Goal: Information Seeking & Learning: Learn about a topic

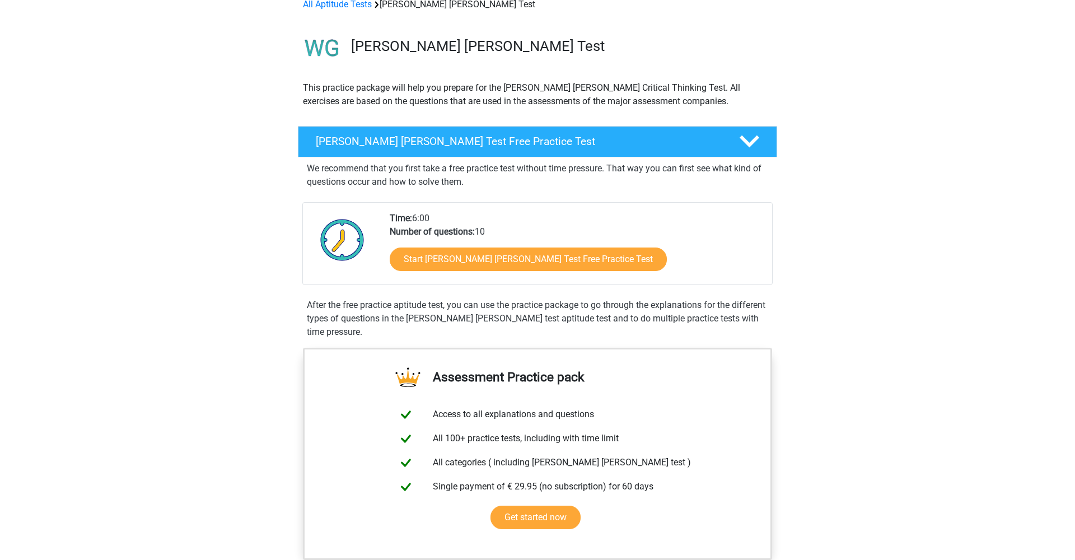
scroll to position [59, 0]
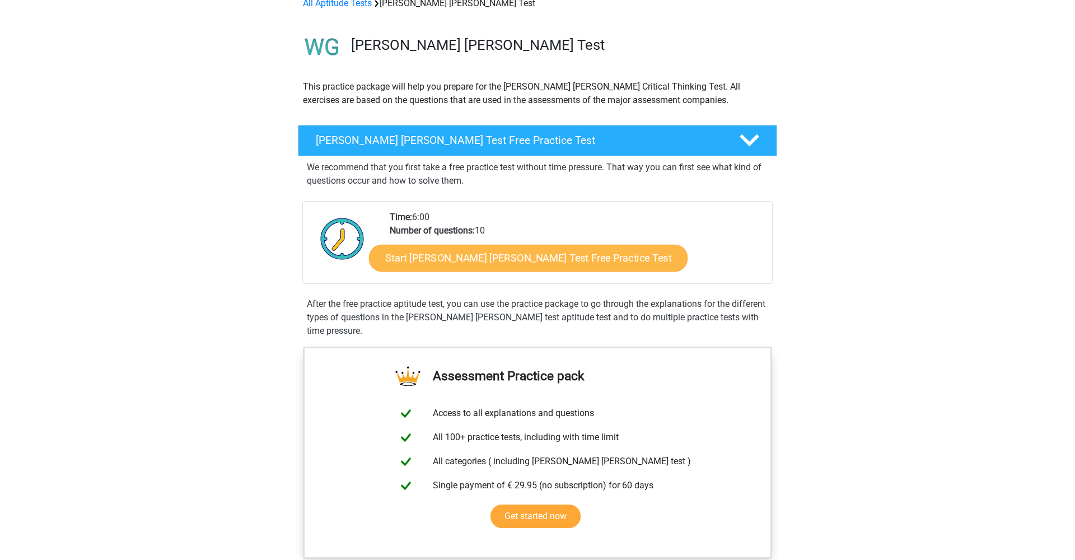
click at [440, 254] on link "Start Watson Glaser Test Free Practice Test" at bounding box center [528, 258] width 319 height 27
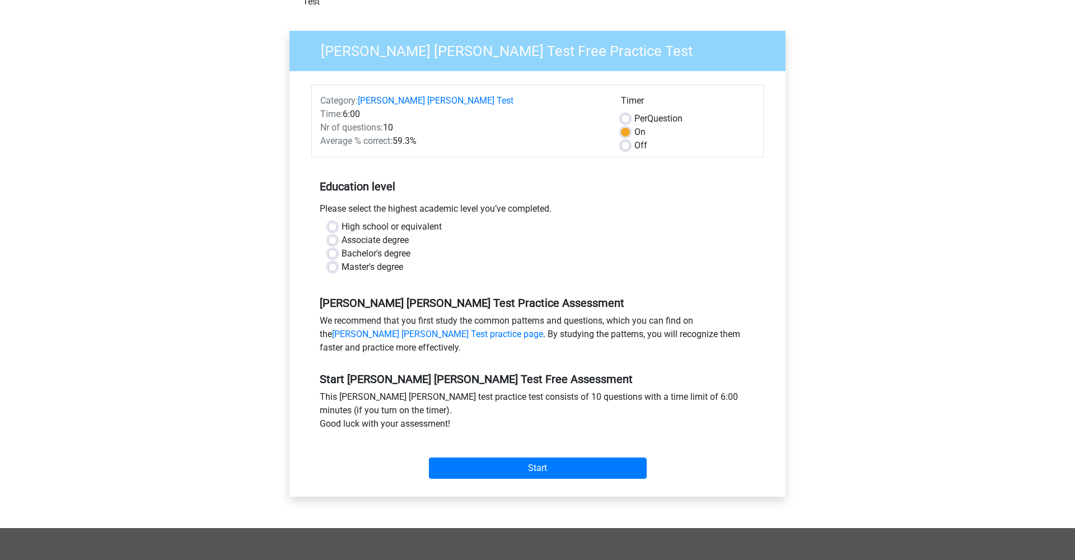
scroll to position [81, 0]
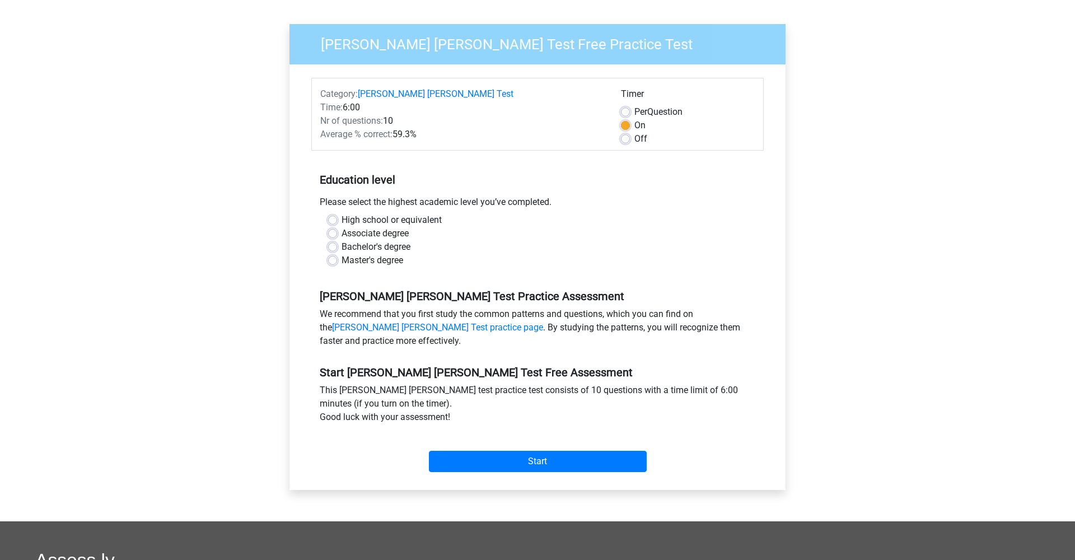
click at [386, 254] on label "Master's degree" at bounding box center [373, 260] width 62 height 13
click at [337, 254] on input "Master's degree" at bounding box center [332, 259] width 9 height 11
radio input "true"
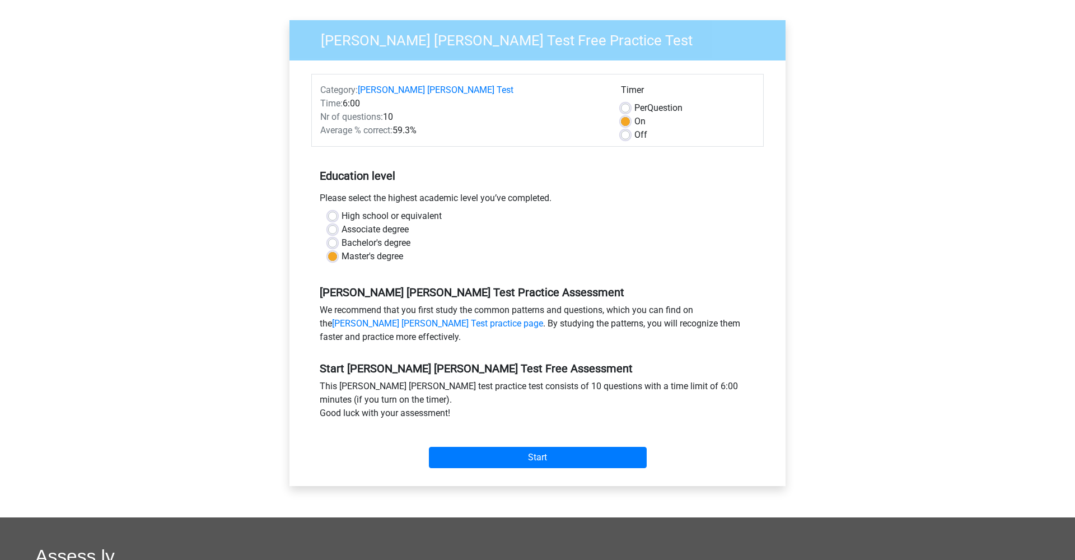
scroll to position [85, 0]
click at [577, 447] on input "Start" at bounding box center [538, 457] width 218 height 21
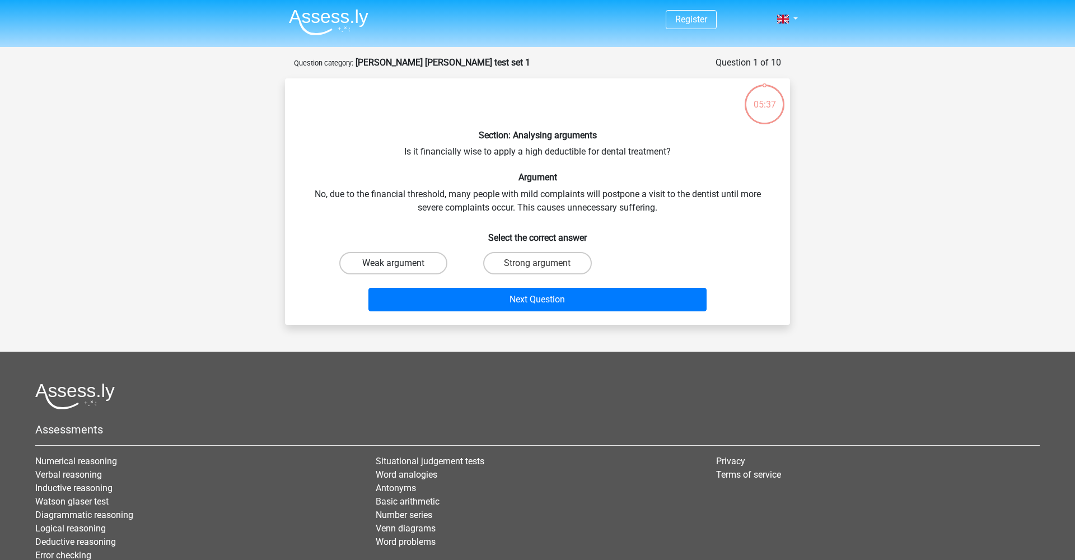
click at [433, 262] on label "Weak argument" at bounding box center [393, 263] width 108 height 22
click at [401, 263] on input "Weak argument" at bounding box center [397, 266] width 7 height 7
radio input "true"
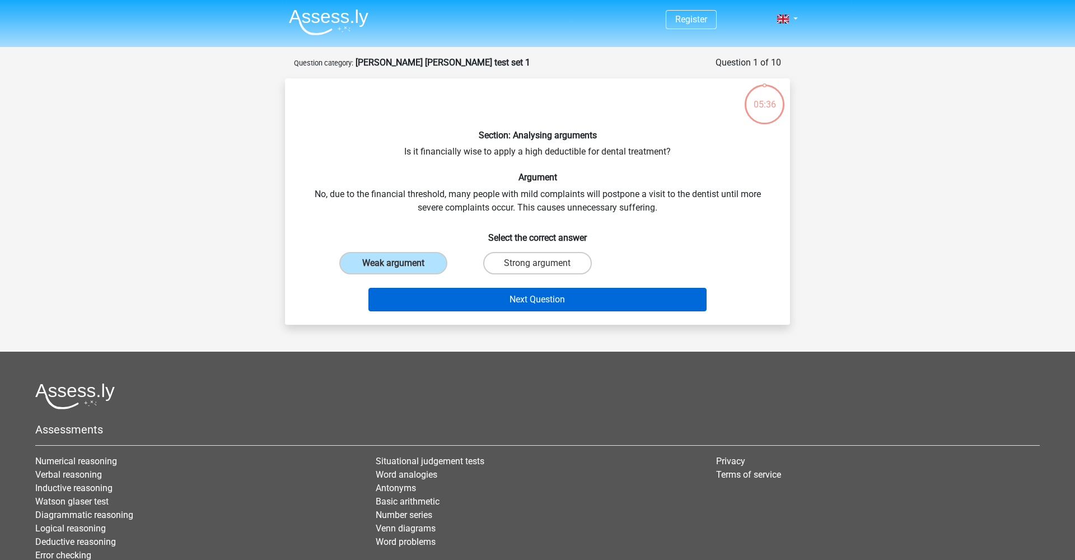
click at [518, 295] on button "Next Question" at bounding box center [538, 300] width 339 height 24
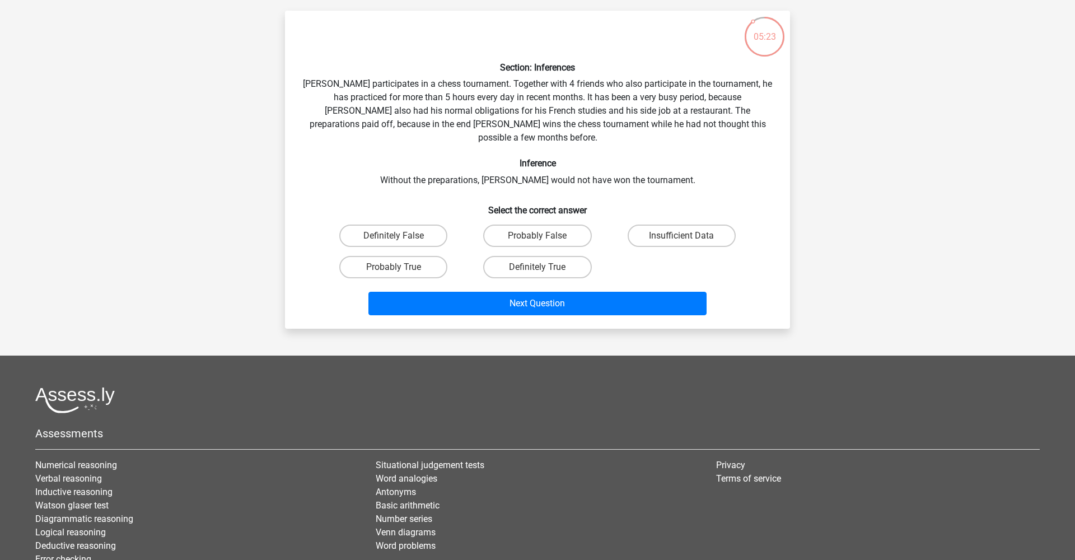
scroll to position [76, 0]
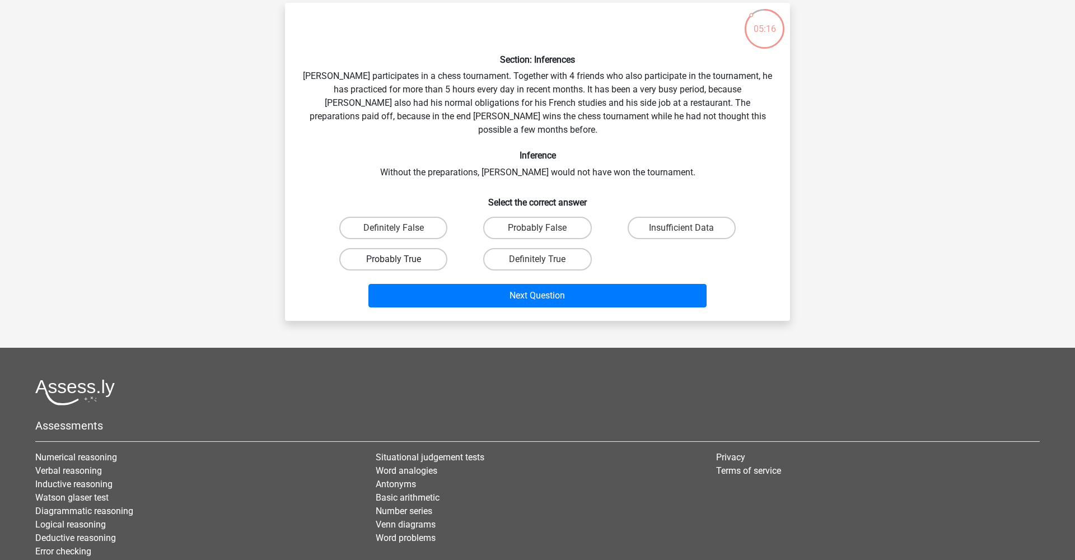
click at [433, 248] on label "Probably True" at bounding box center [393, 259] width 108 height 22
click at [401, 259] on input "Probably True" at bounding box center [397, 262] width 7 height 7
radio input "true"
click at [533, 284] on button "Next Question" at bounding box center [538, 296] width 339 height 24
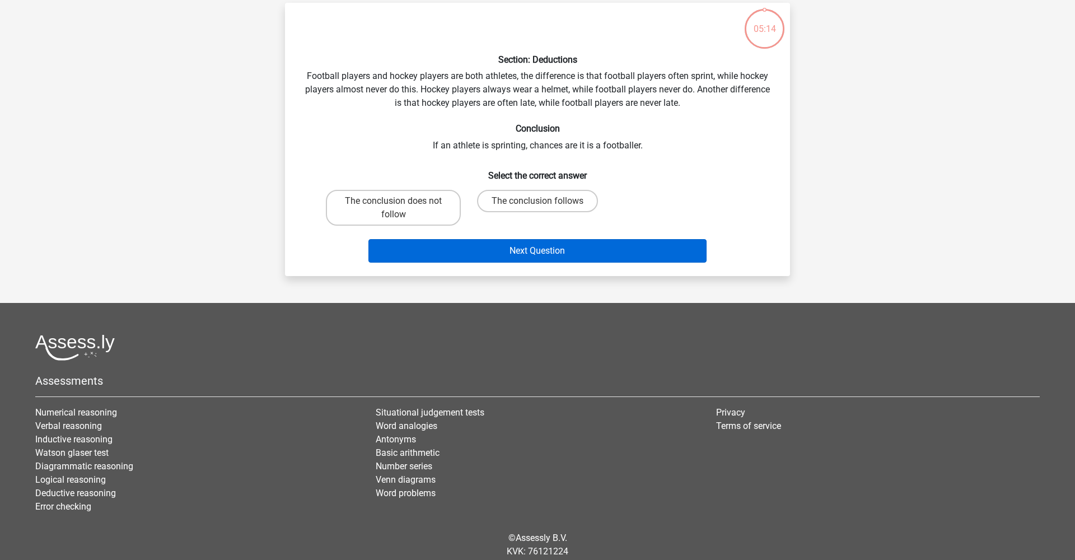
scroll to position [56, 0]
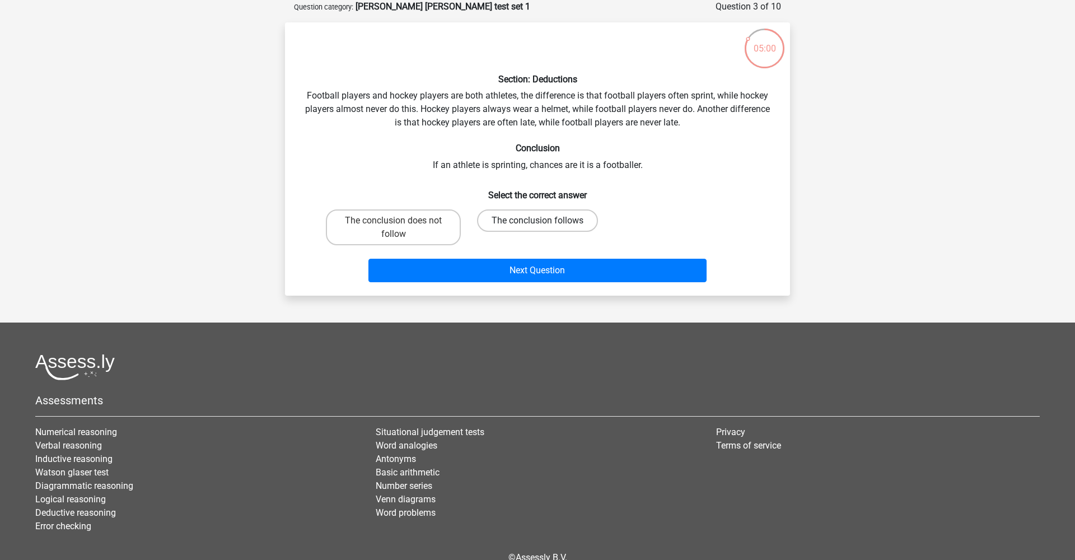
click at [522, 222] on label "The conclusion follows" at bounding box center [537, 220] width 121 height 22
click at [538, 222] on input "The conclusion follows" at bounding box center [541, 224] width 7 height 7
radio input "true"
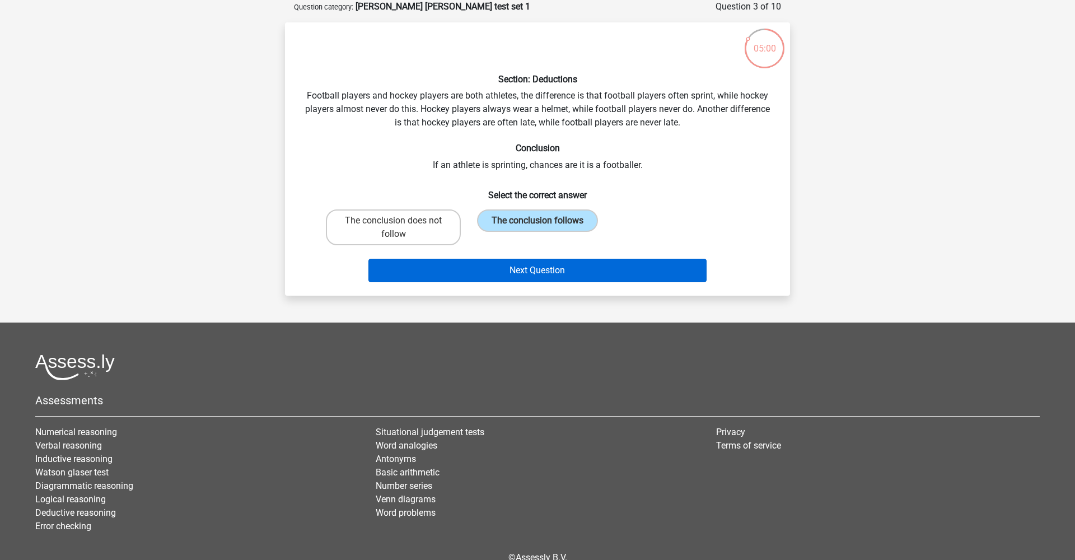
click at [544, 265] on button "Next Question" at bounding box center [538, 271] width 339 height 24
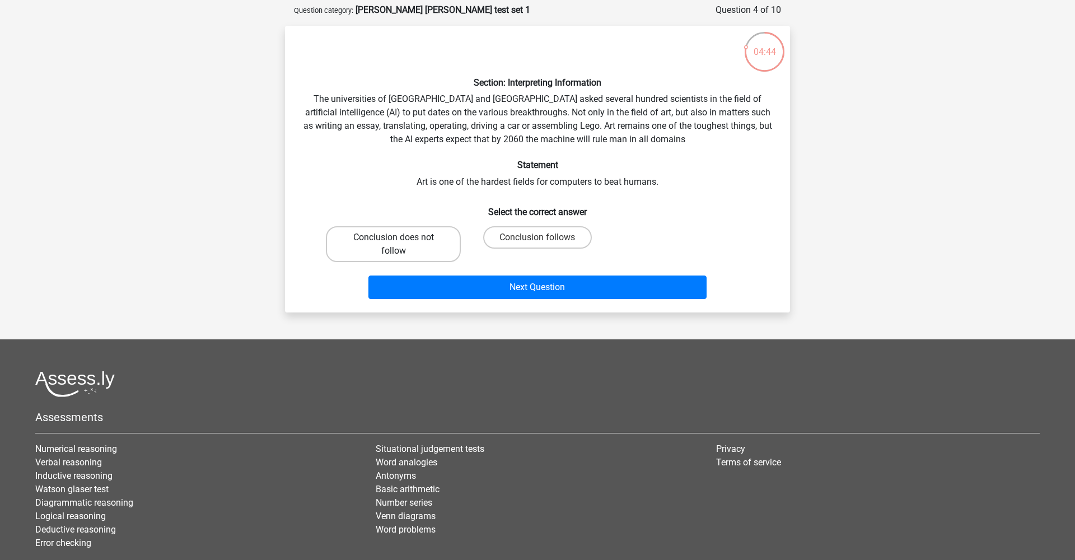
scroll to position [50, 0]
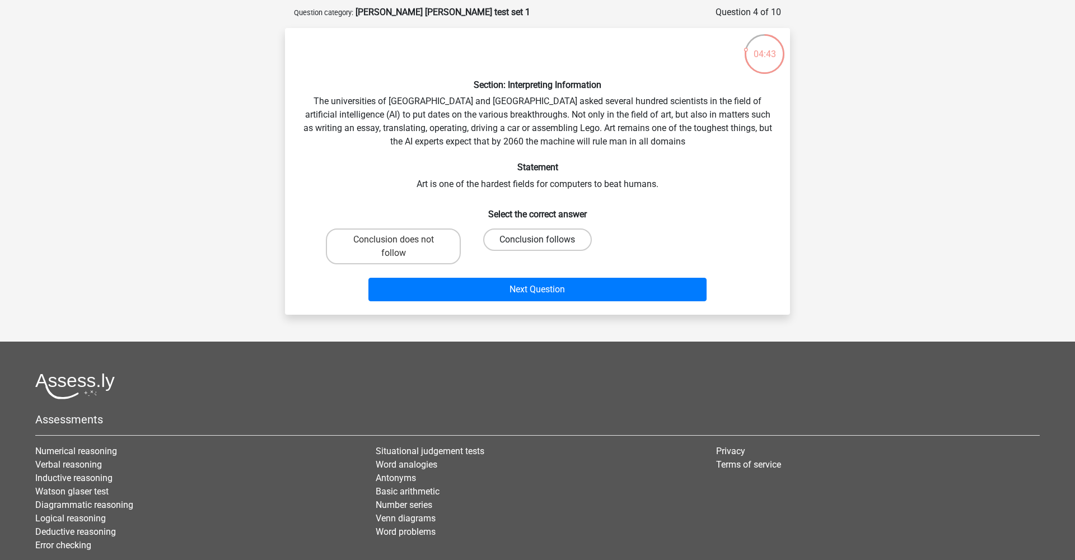
click at [562, 242] on label "Conclusion follows" at bounding box center [537, 240] width 108 height 22
click at [545, 242] on input "Conclusion follows" at bounding box center [541, 243] width 7 height 7
radio input "true"
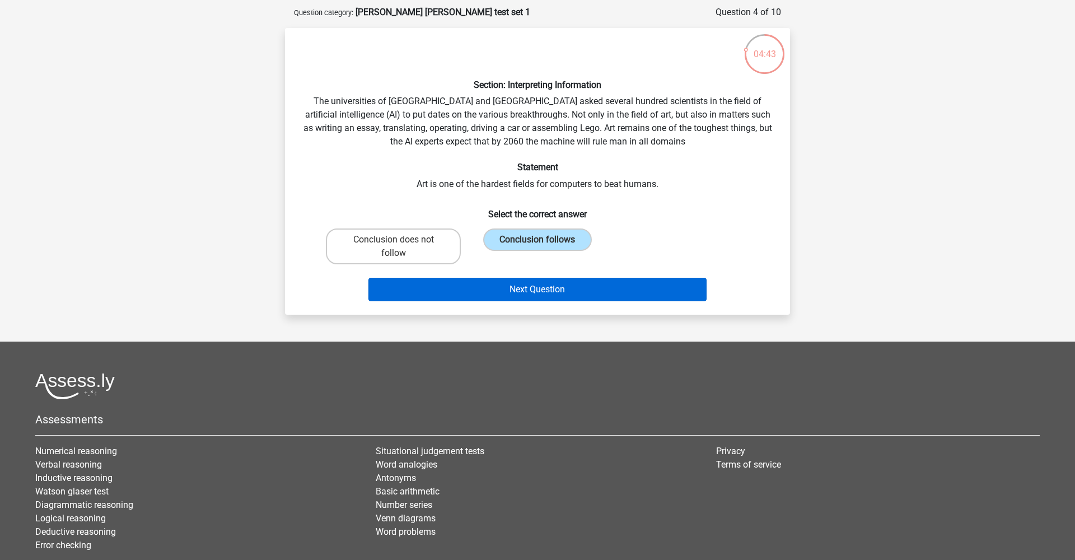
click at [578, 292] on button "Next Question" at bounding box center [538, 290] width 339 height 24
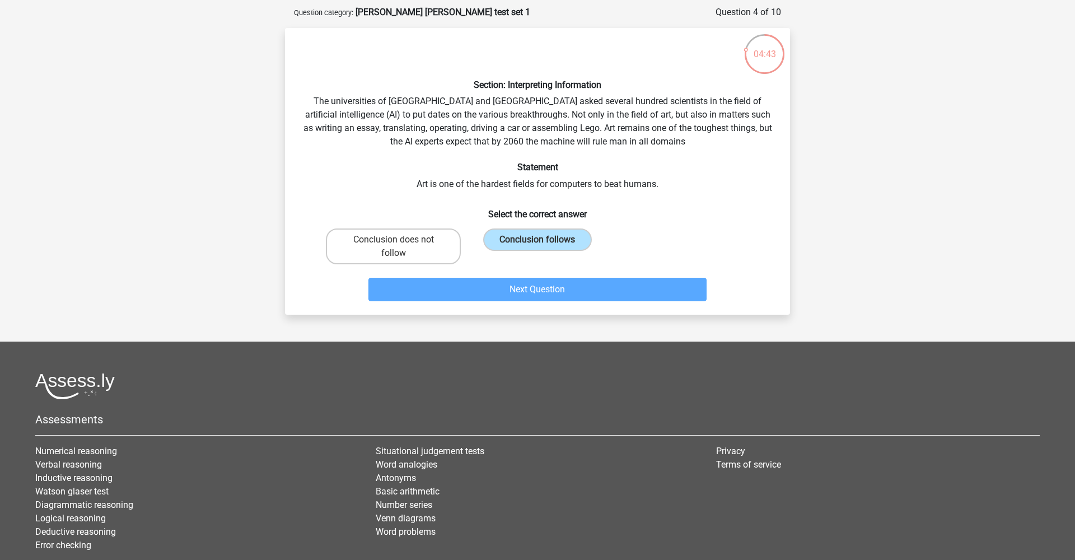
scroll to position [56, 0]
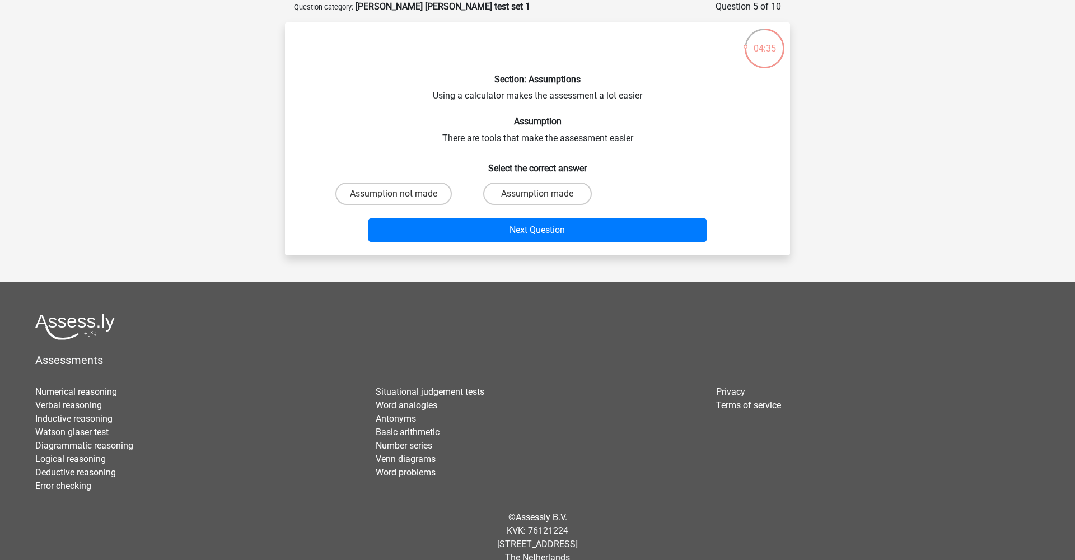
click at [542, 194] on input "Assumption made" at bounding box center [541, 197] width 7 height 7
radio input "true"
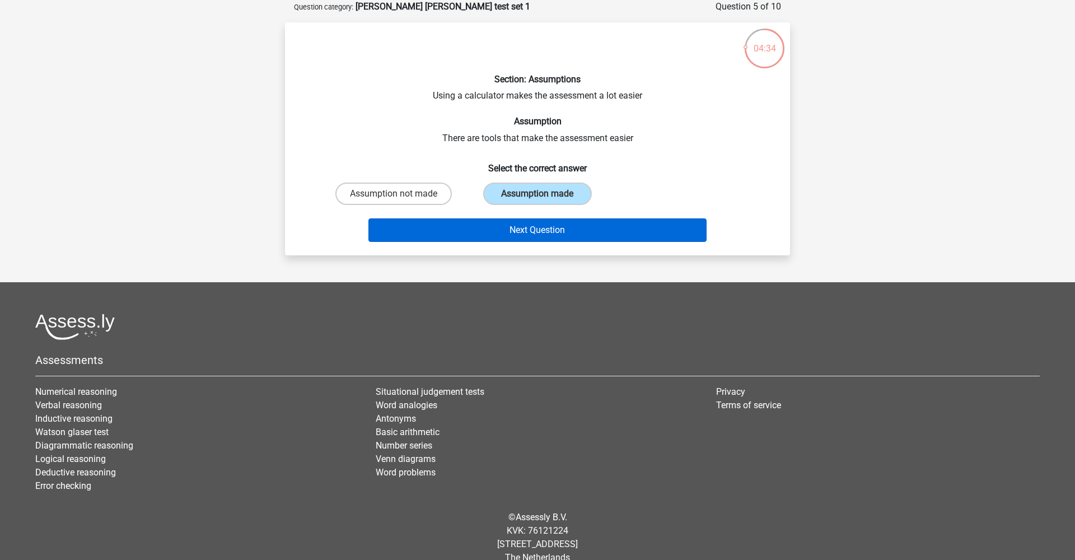
click at [546, 229] on button "Next Question" at bounding box center [538, 230] width 339 height 24
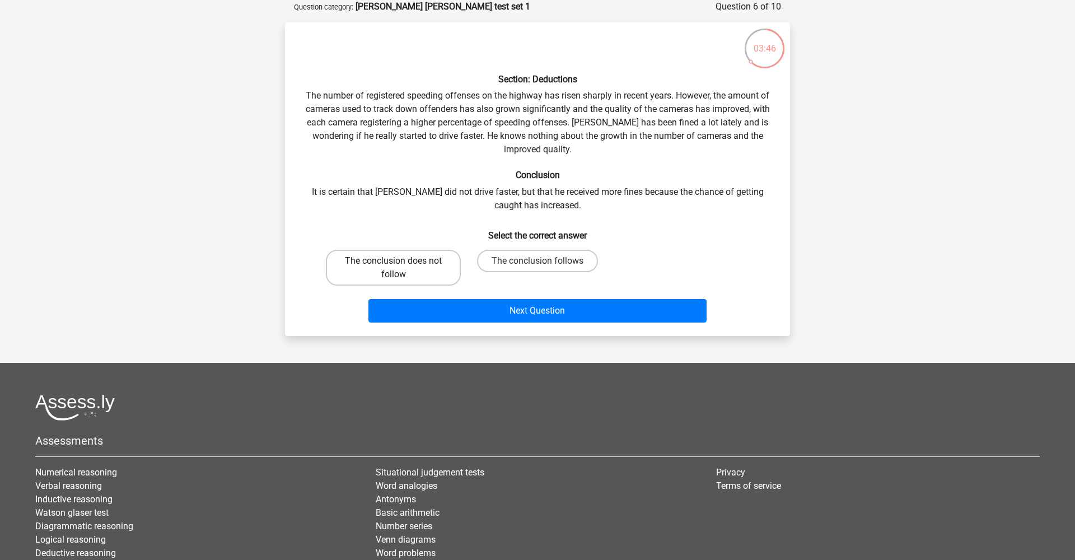
click at [446, 263] on label "The conclusion does not follow" at bounding box center [393, 268] width 135 height 36
click at [401, 263] on input "The conclusion does not follow" at bounding box center [397, 264] width 7 height 7
radio input "true"
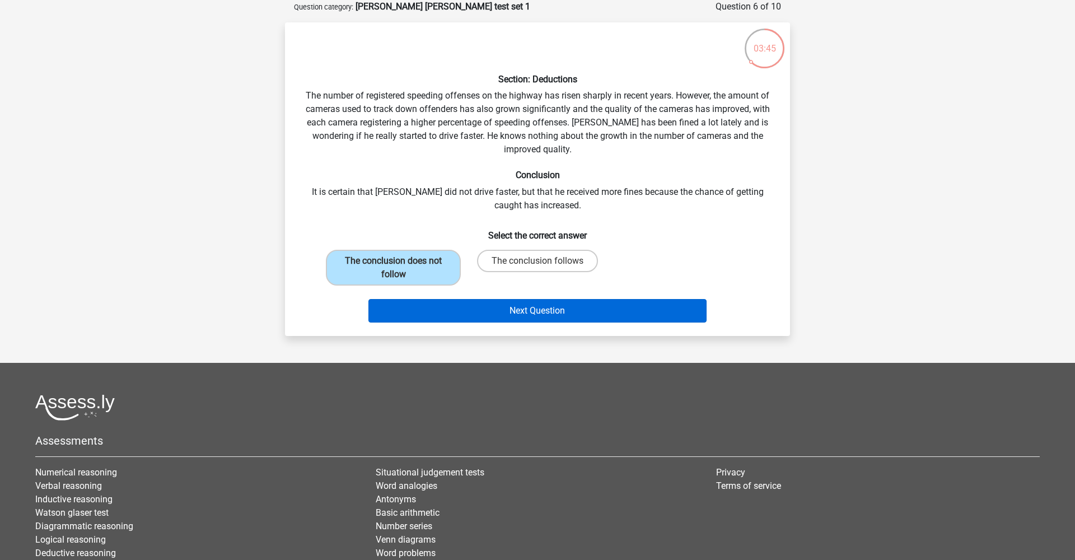
click at [523, 304] on button "Next Question" at bounding box center [538, 311] width 339 height 24
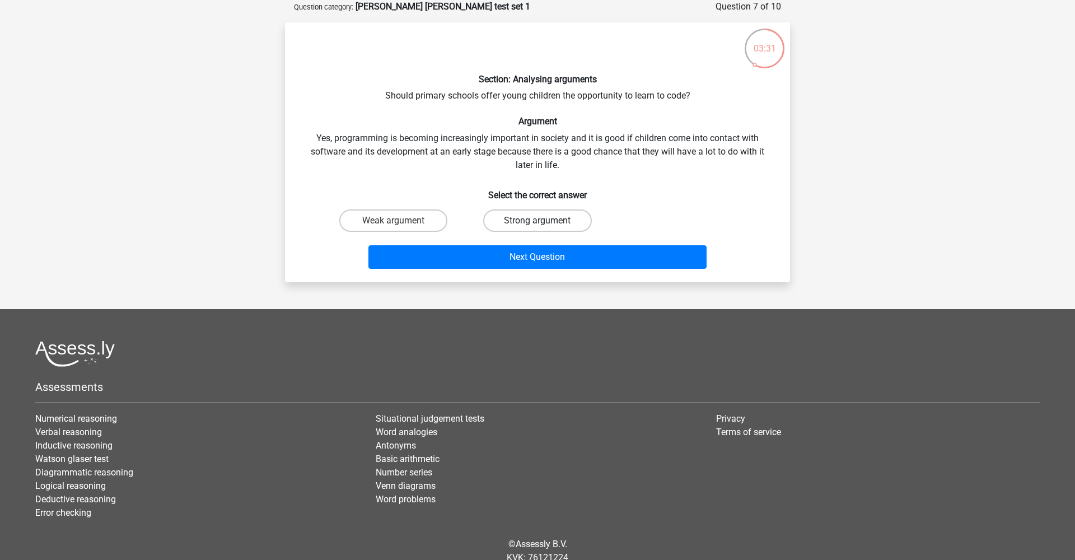
click at [520, 221] on label "Strong argument" at bounding box center [537, 220] width 108 height 22
click at [538, 221] on input "Strong argument" at bounding box center [541, 224] width 7 height 7
radio input "true"
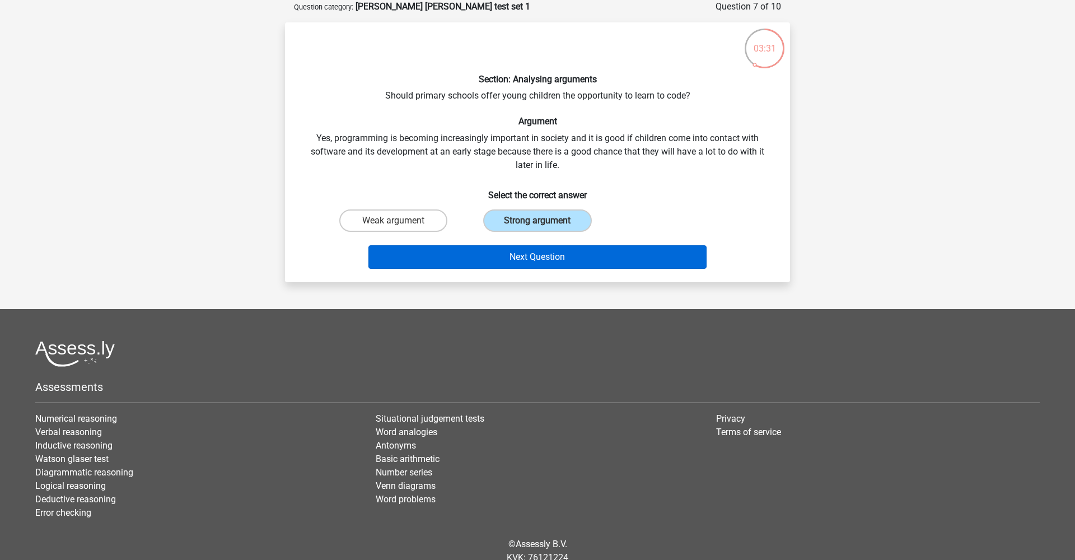
click at [560, 253] on button "Next Question" at bounding box center [538, 257] width 339 height 24
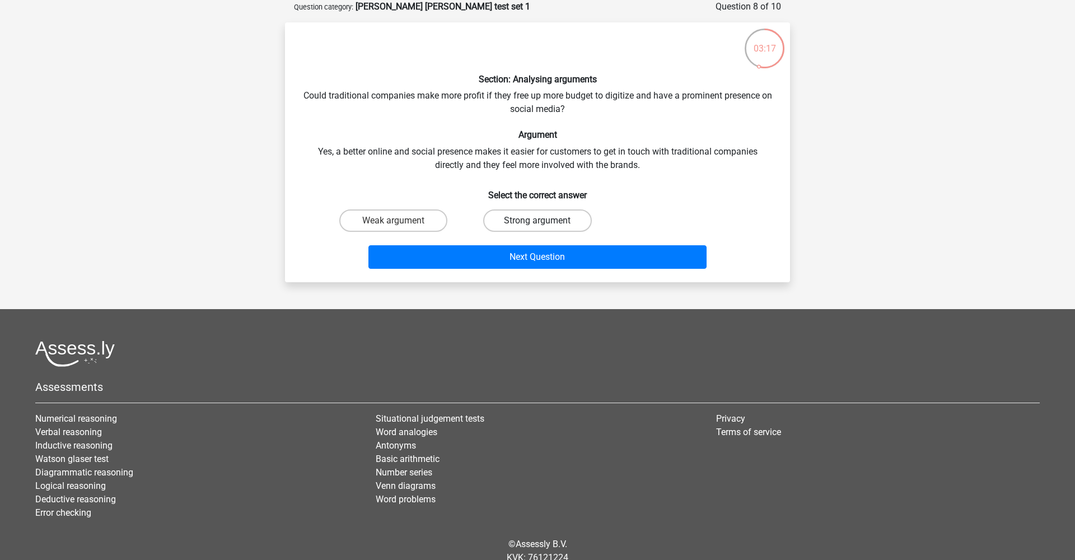
click at [571, 217] on label "Strong argument" at bounding box center [537, 220] width 108 height 22
click at [545, 221] on input "Strong argument" at bounding box center [541, 224] width 7 height 7
radio input "true"
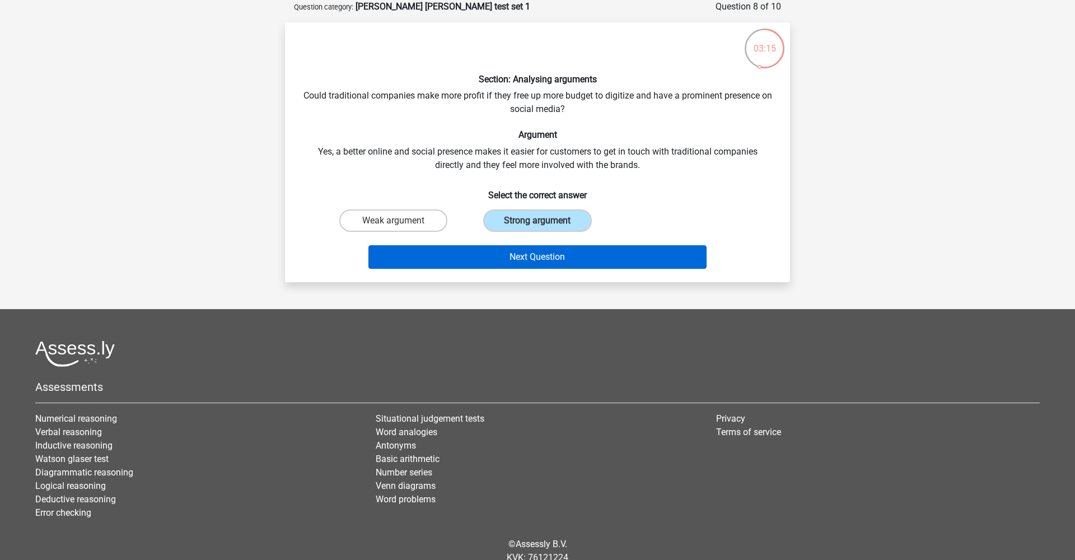
click at [568, 250] on button "Next Question" at bounding box center [538, 257] width 339 height 24
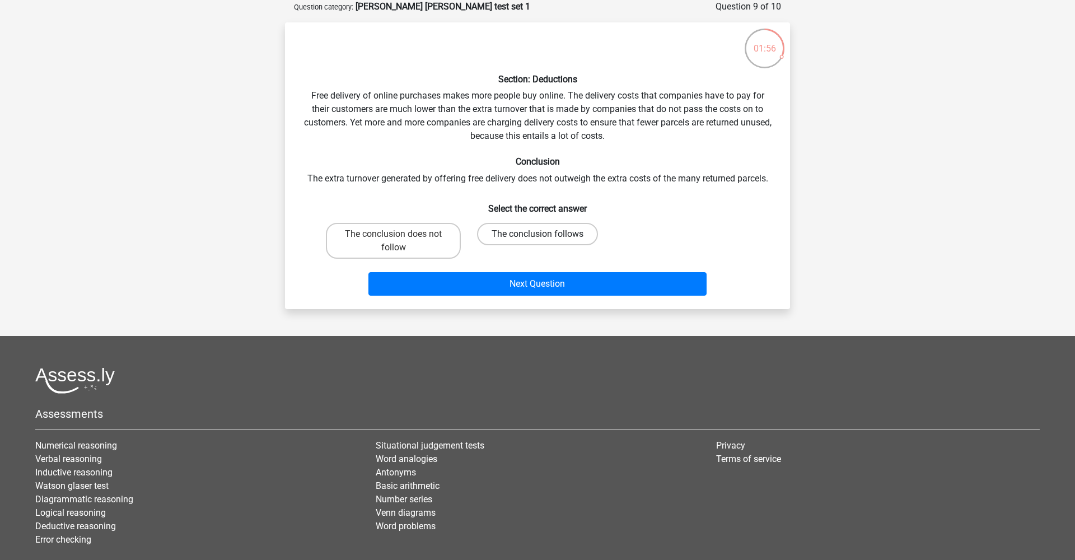
click at [569, 232] on label "The conclusion follows" at bounding box center [537, 234] width 121 height 22
click at [545, 234] on input "The conclusion follows" at bounding box center [541, 237] width 7 height 7
radio input "true"
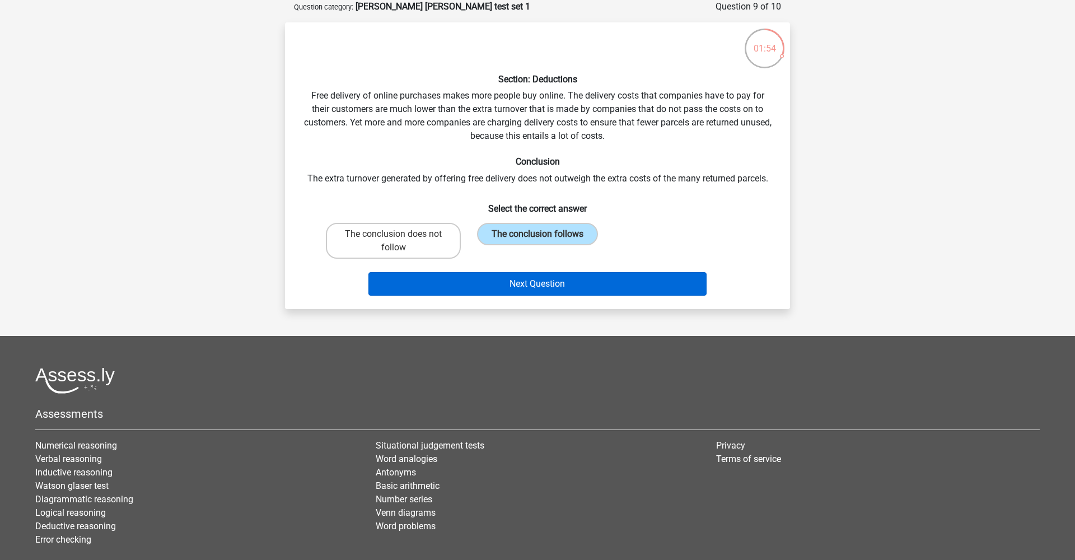
click at [567, 290] on button "Next Question" at bounding box center [538, 284] width 339 height 24
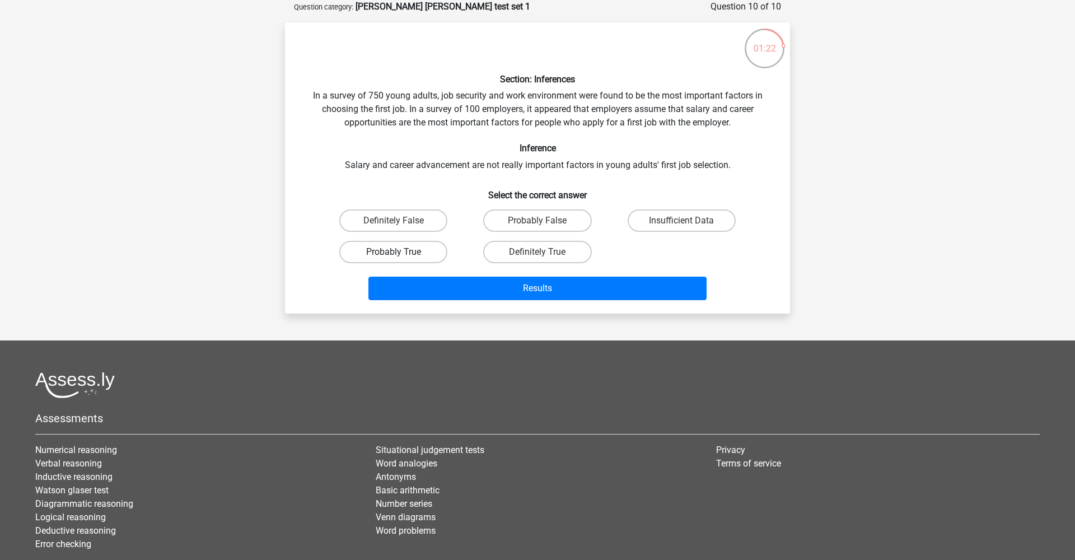
click at [426, 248] on label "Probably True" at bounding box center [393, 252] width 108 height 22
click at [401, 252] on input "Probably True" at bounding box center [397, 255] width 7 height 7
radio input "true"
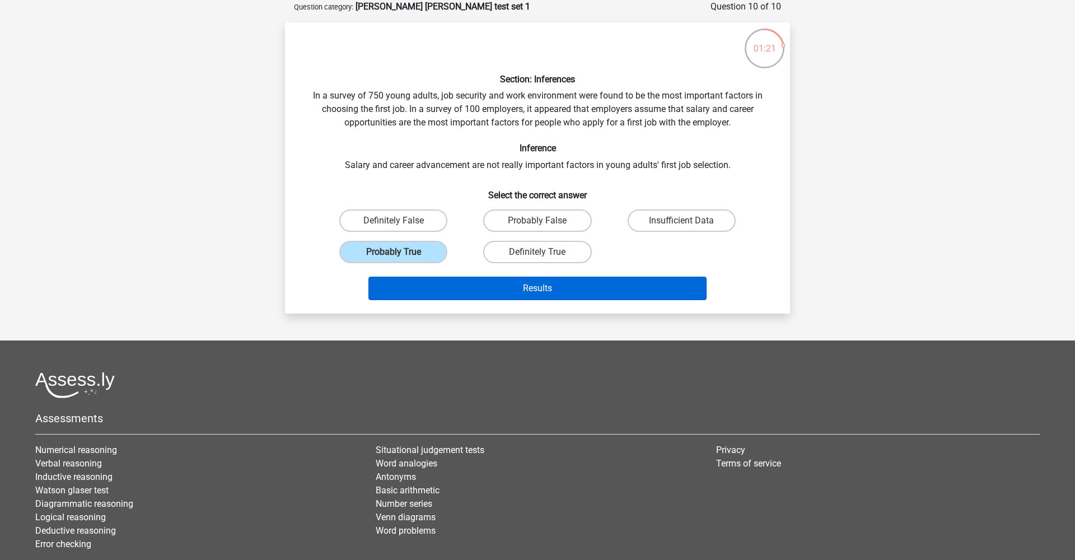
click at [471, 284] on button "Results" at bounding box center [538, 289] width 339 height 24
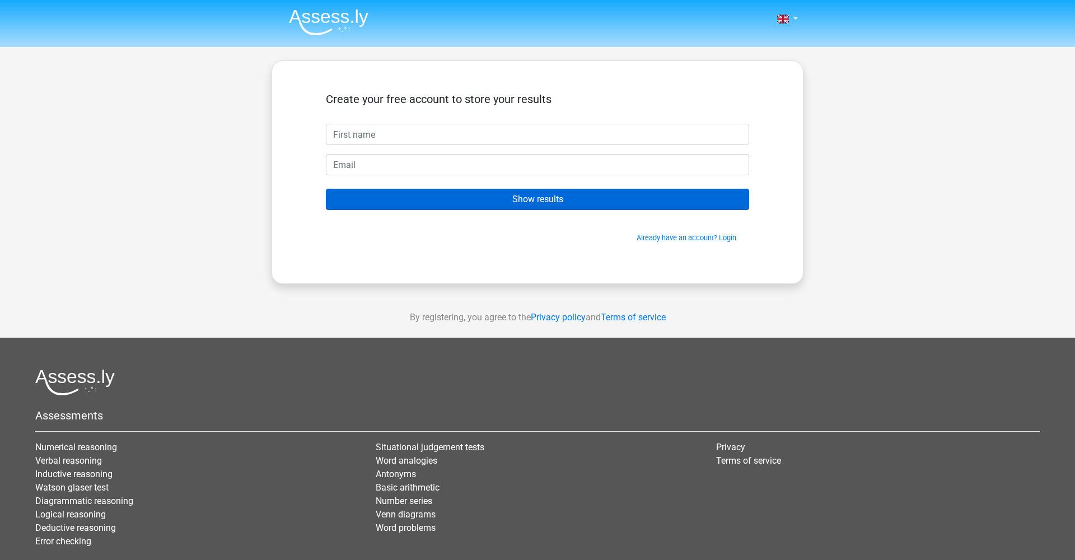
click at [488, 201] on input "Show results" at bounding box center [537, 199] width 423 height 21
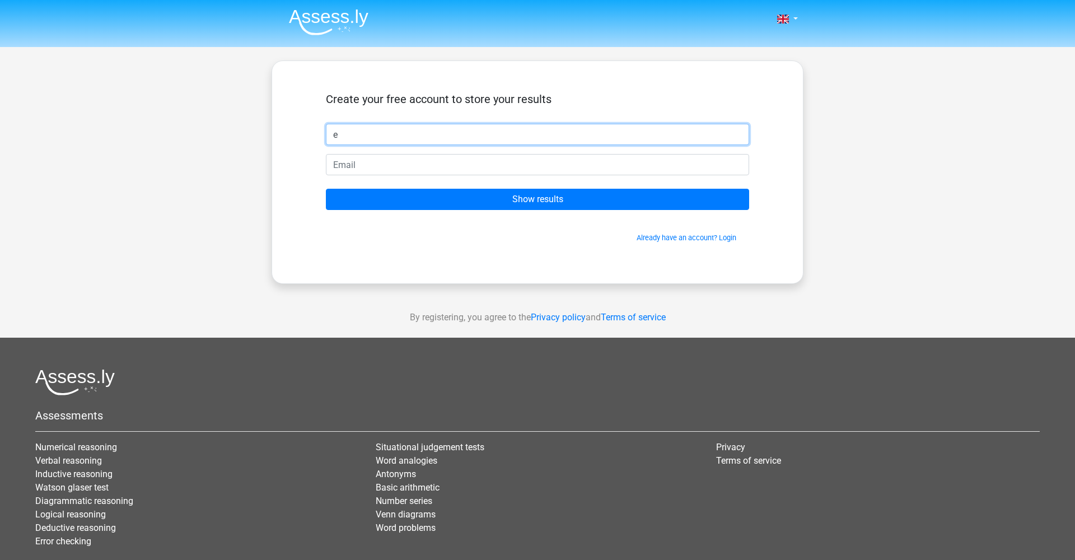
type input "e"
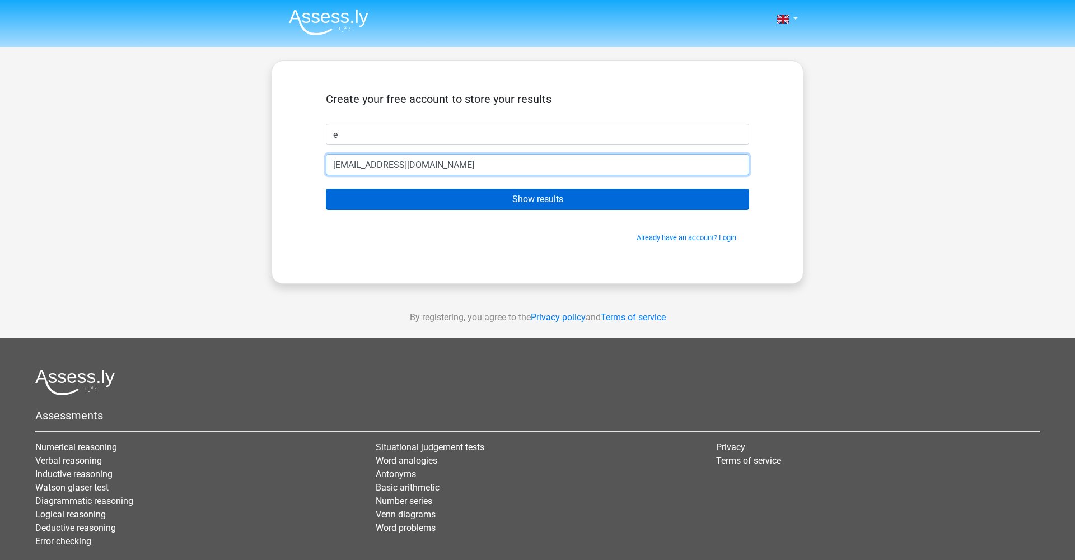
type input "elaine67@gmail.com"
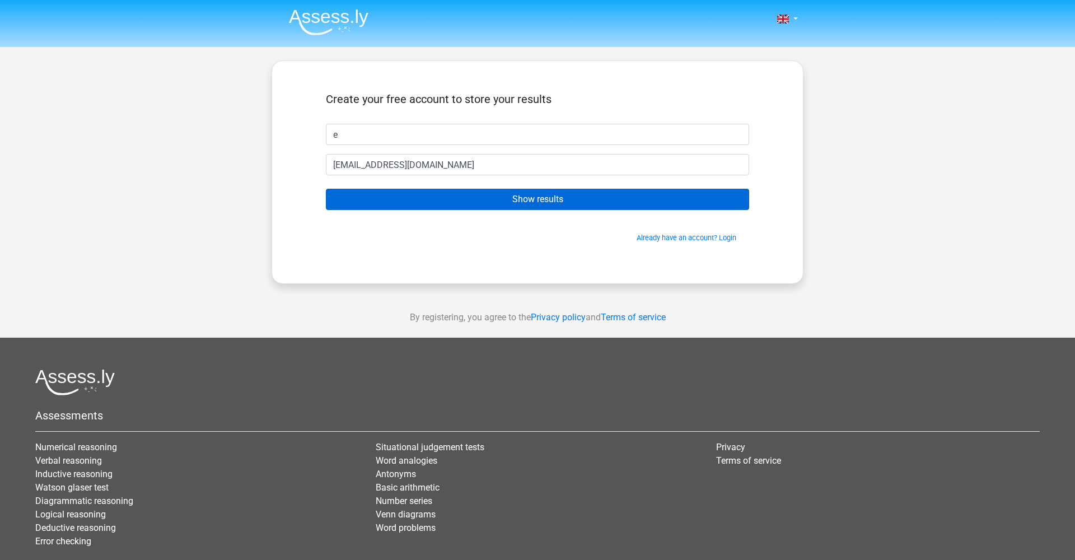
click at [512, 200] on input "Show results" at bounding box center [537, 199] width 423 height 21
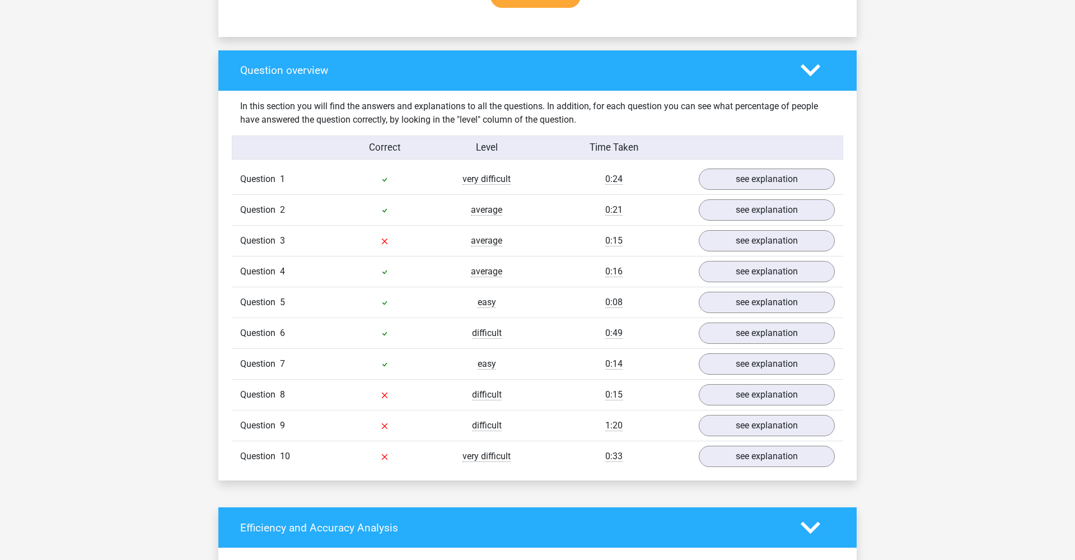
scroll to position [789, 0]
click at [801, 390] on link "see explanation" at bounding box center [767, 394] width 156 height 25
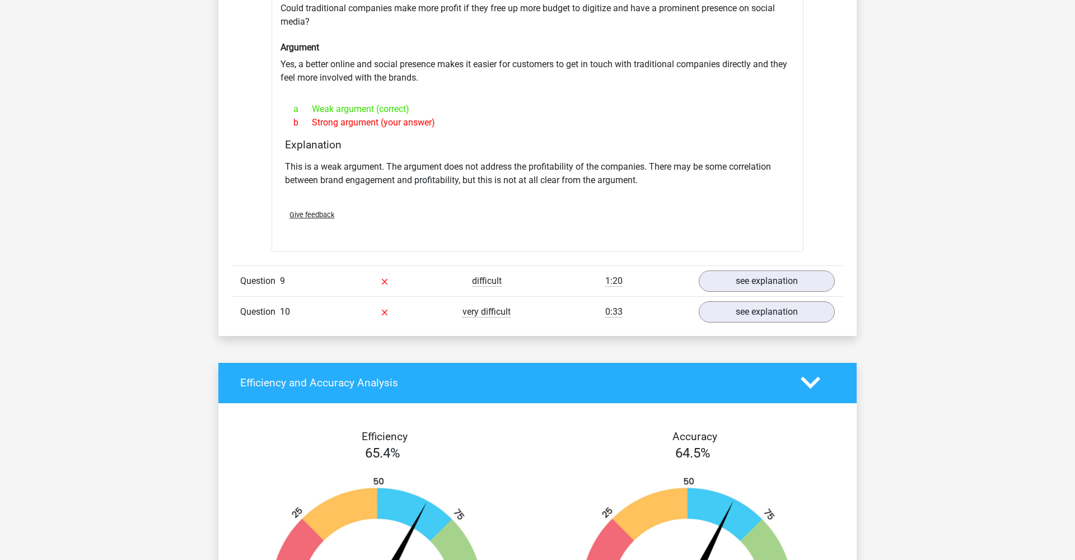
scroll to position [1235, 0]
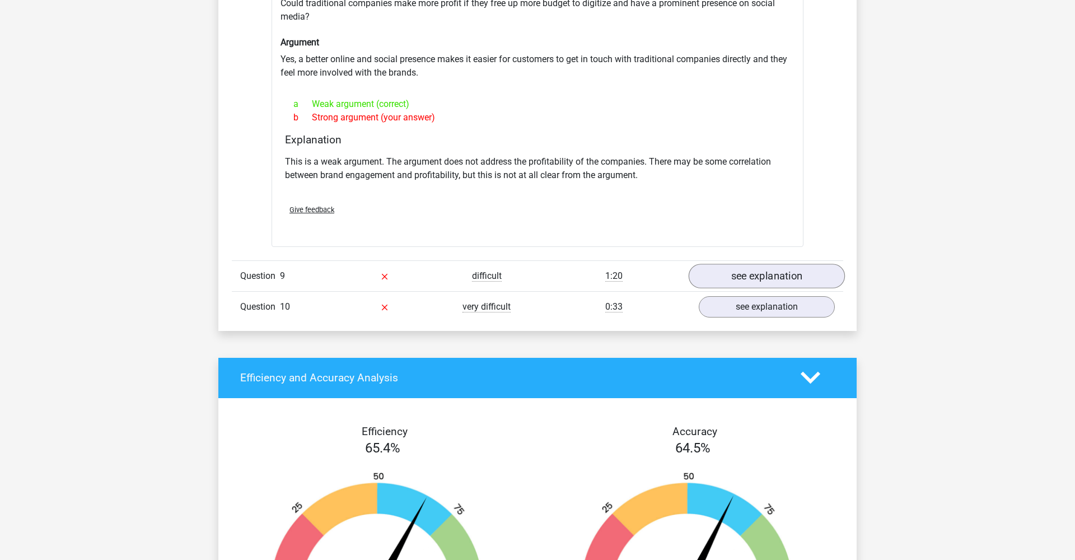
click at [725, 272] on link "see explanation" at bounding box center [767, 276] width 156 height 25
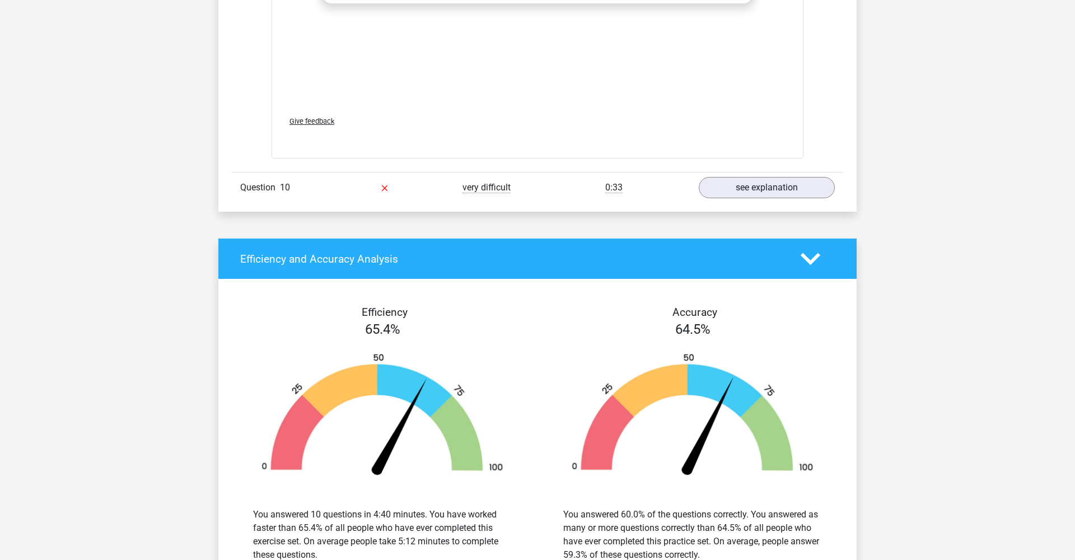
scroll to position [1958, 0]
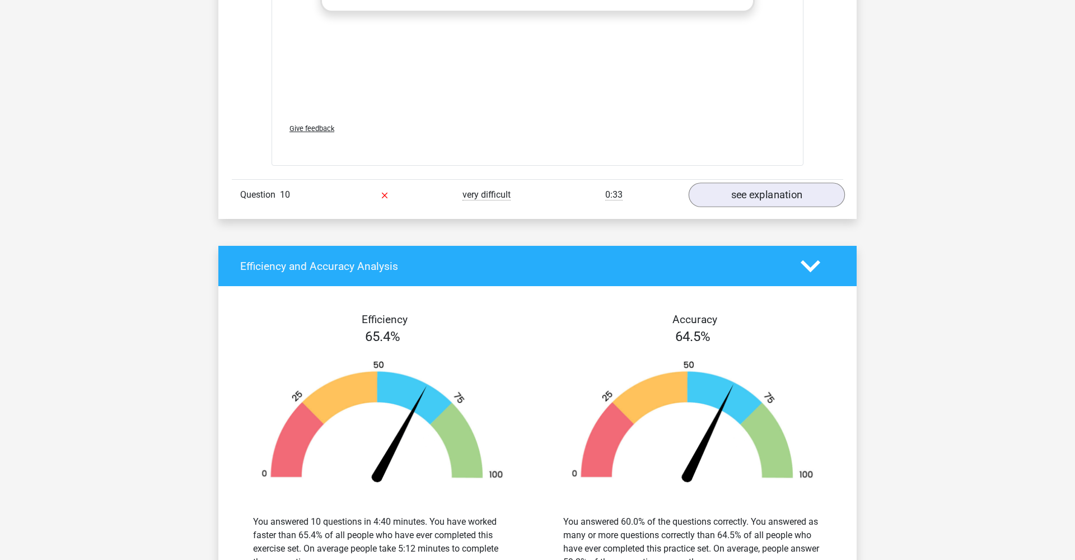
click at [782, 184] on link "see explanation" at bounding box center [767, 195] width 156 height 25
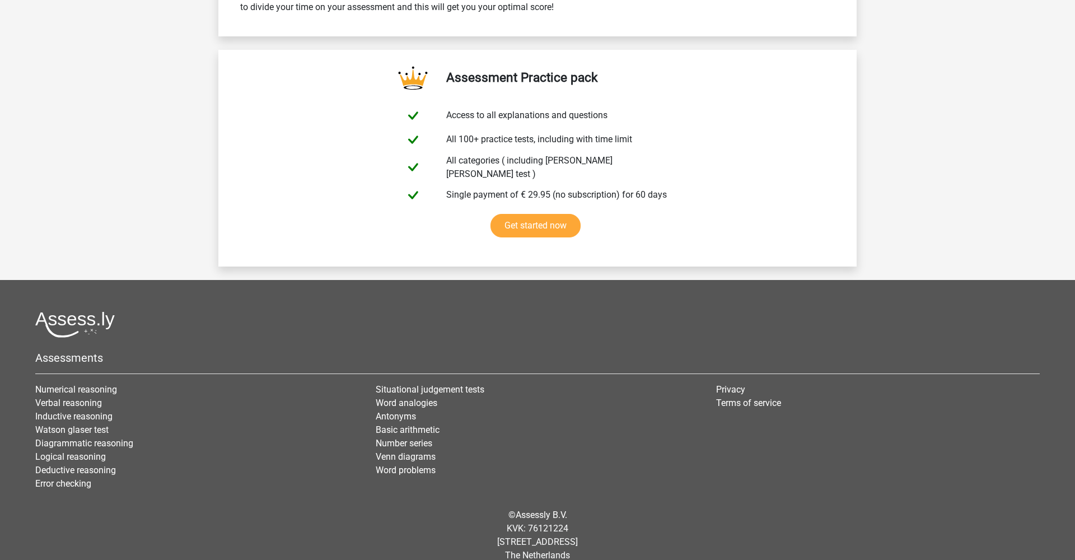
scroll to position [3384, 0]
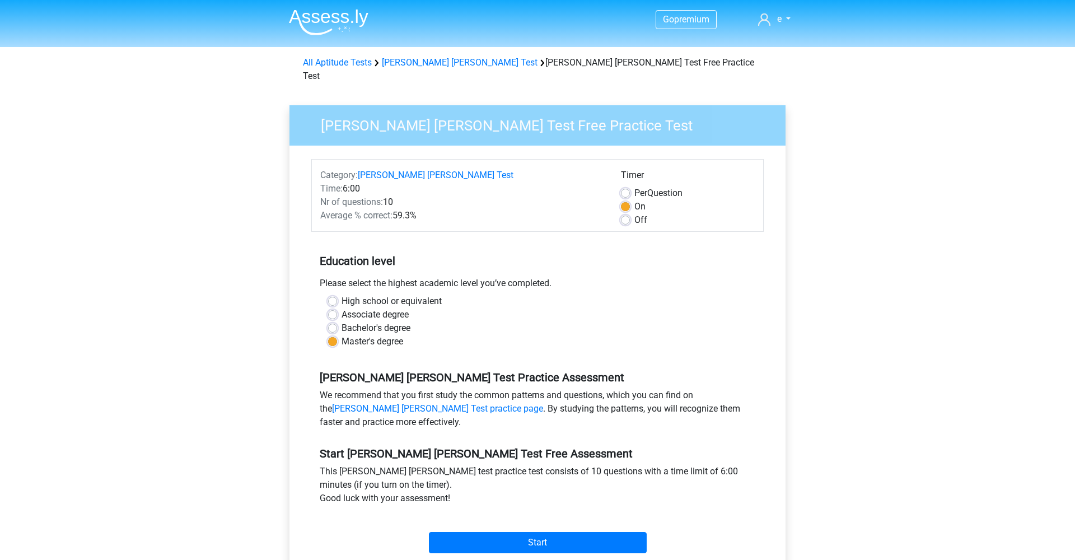
scroll to position [85, 0]
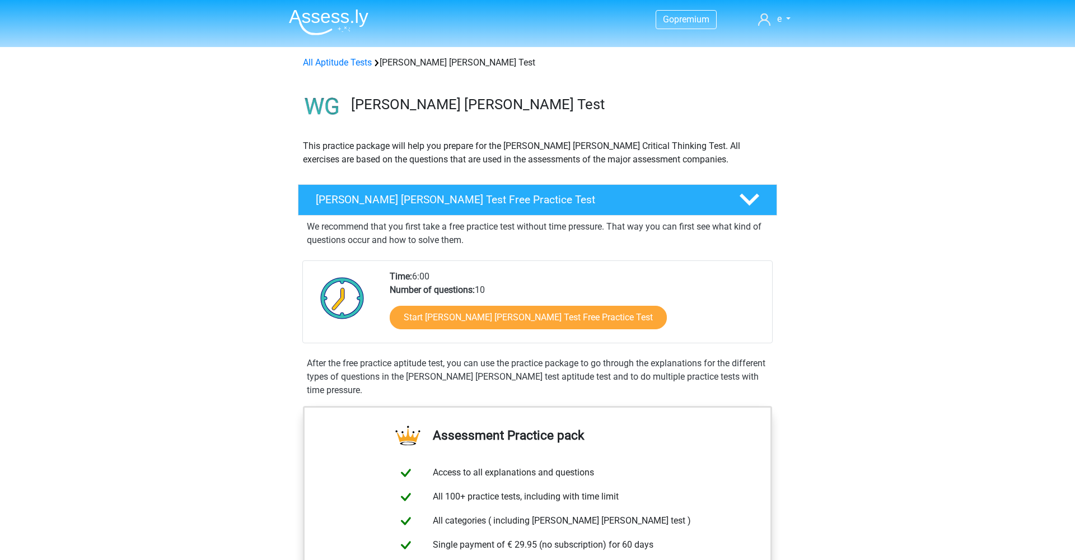
scroll to position [59, 0]
